Goal: Check status

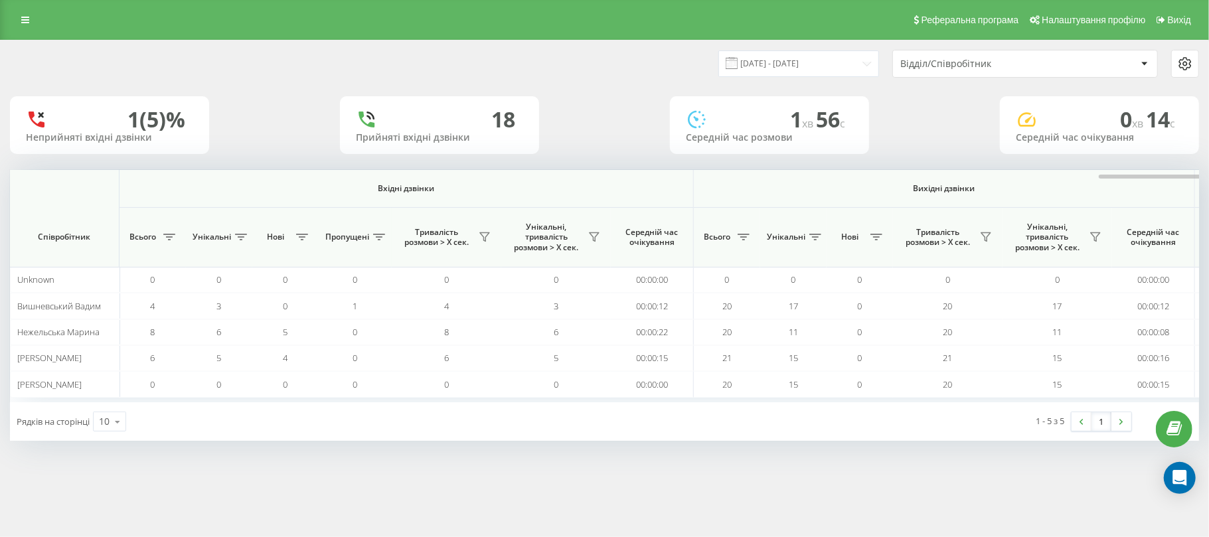
scroll to position [0, 663]
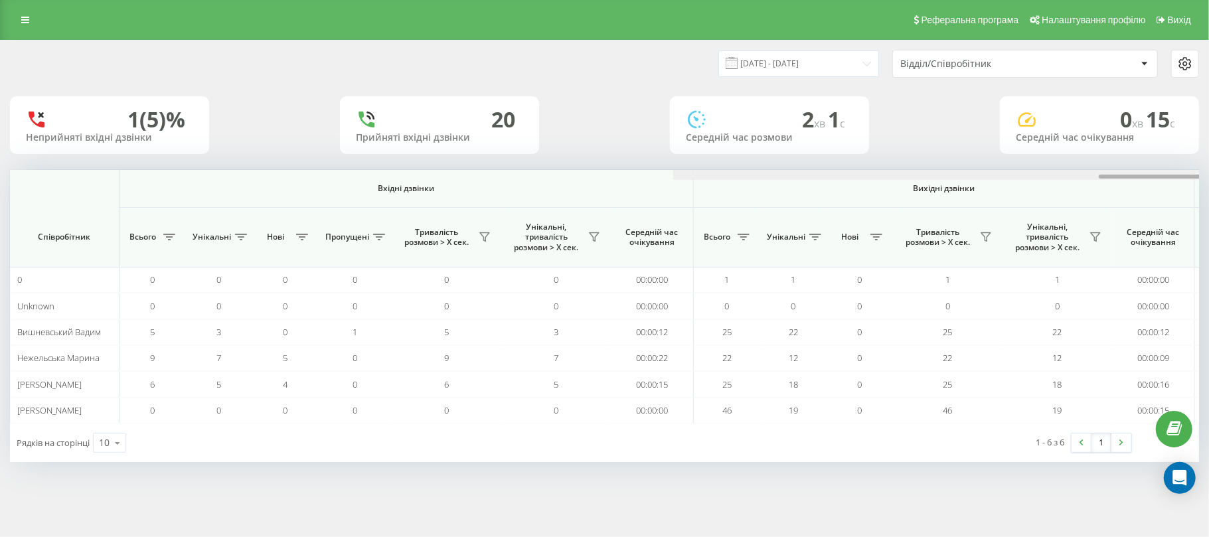
scroll to position [0, 663]
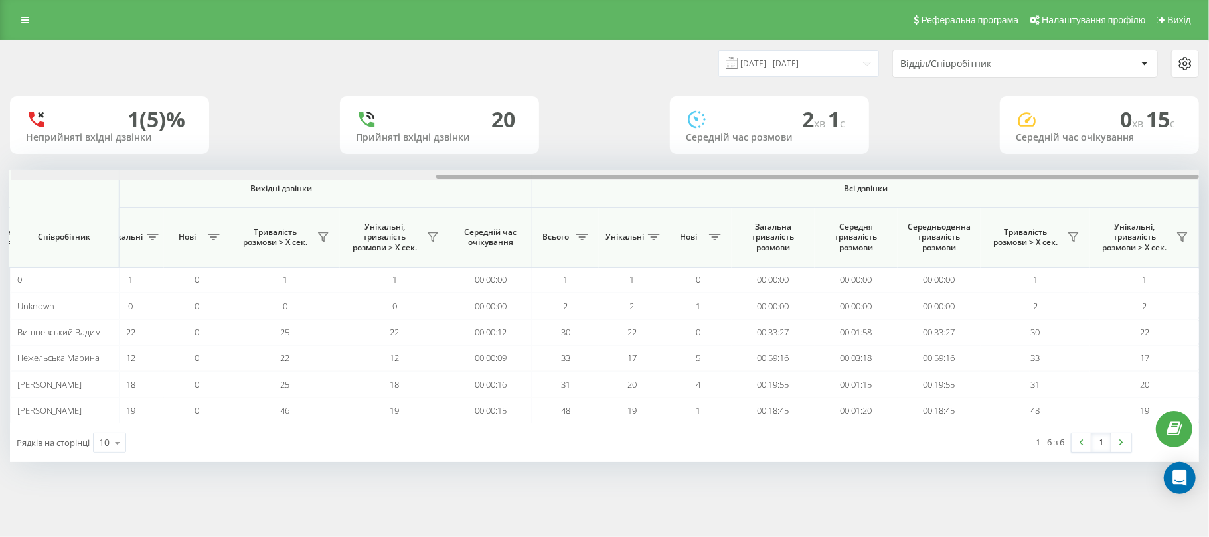
drag, startPoint x: 324, startPoint y: 179, endPoint x: 1209, endPoint y: 171, distance: 884.5
click at [1209, 171] on div "19.09.2025 - 19.09.2025 Відділ/Співробітник 1 (5)% Неприйняті вхідні дзвінки 20…" at bounding box center [604, 264] width 1209 height 449
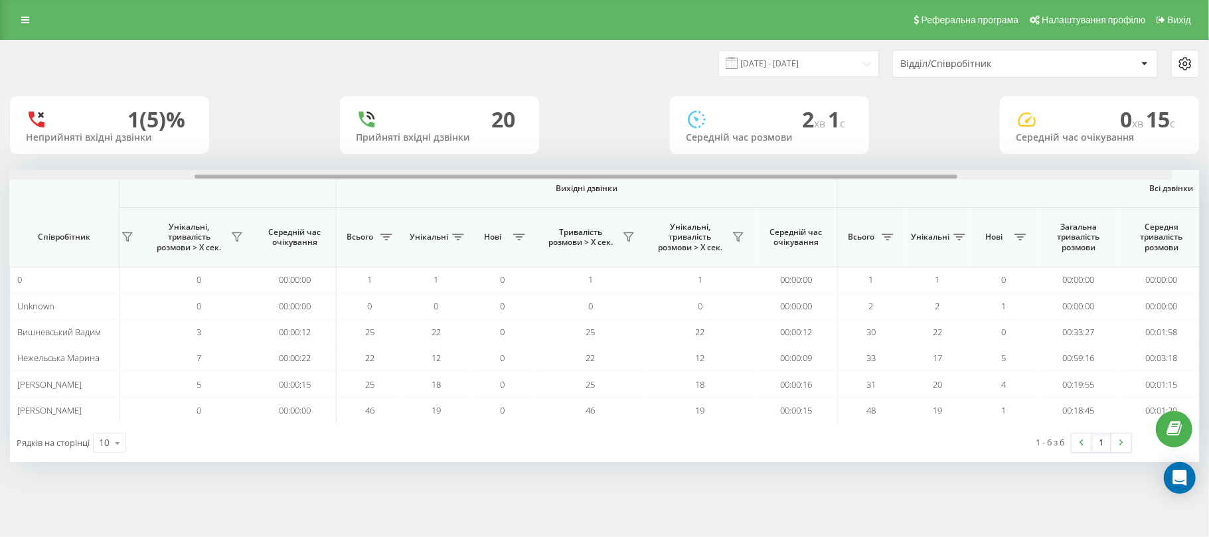
scroll to position [0, 320]
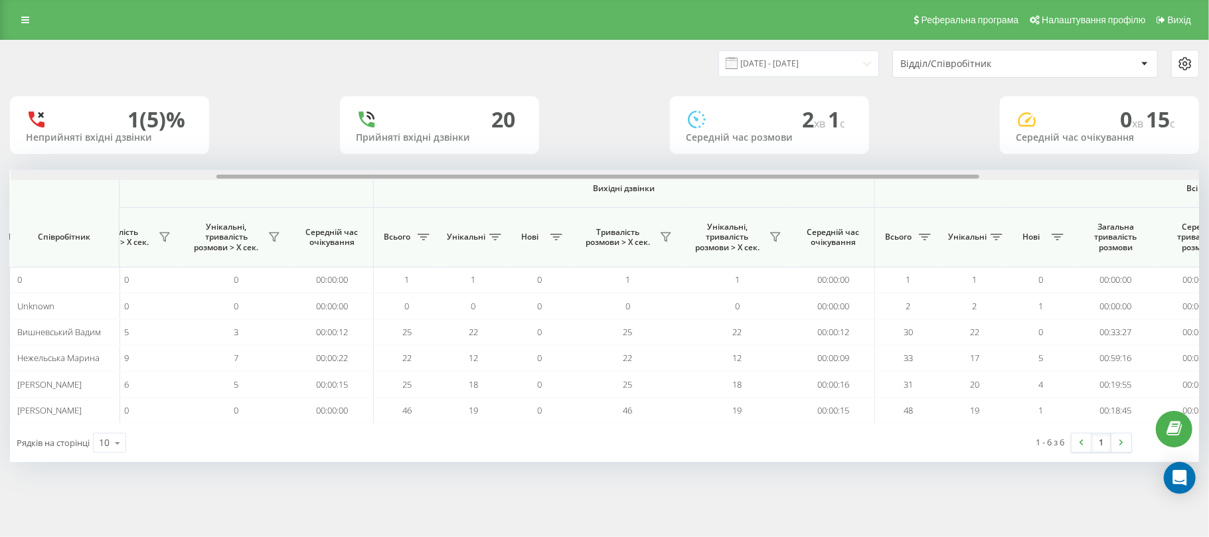
drag, startPoint x: 627, startPoint y: 179, endPoint x: 406, endPoint y: 212, distance: 223.0
click at [406, 212] on div "Вхідні дзвінки Вихідні дзвінки Всі дзвінки Співробітник Всього Унікальні Нові П…" at bounding box center [604, 297] width 1189 height 254
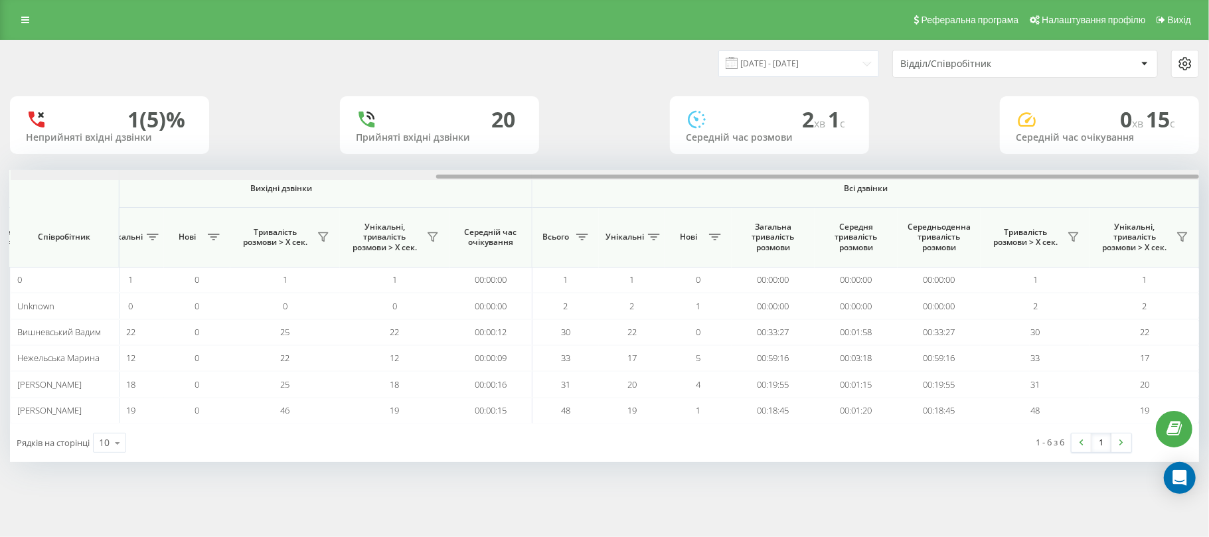
drag, startPoint x: 551, startPoint y: 178, endPoint x: 1029, endPoint y: 187, distance: 478.2
click at [1029, 187] on div "Вхідні дзвінки Вихідні дзвінки Всі дзвінки Співробітник Всього Унікальні Нові П…" at bounding box center [604, 297] width 1189 height 254
